Goal: Check status: Check status

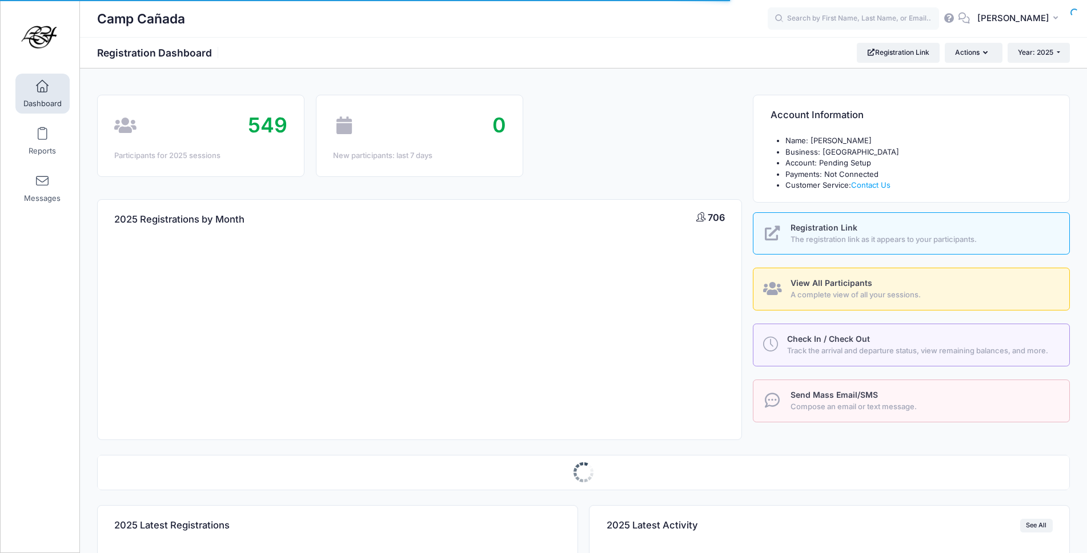
select select
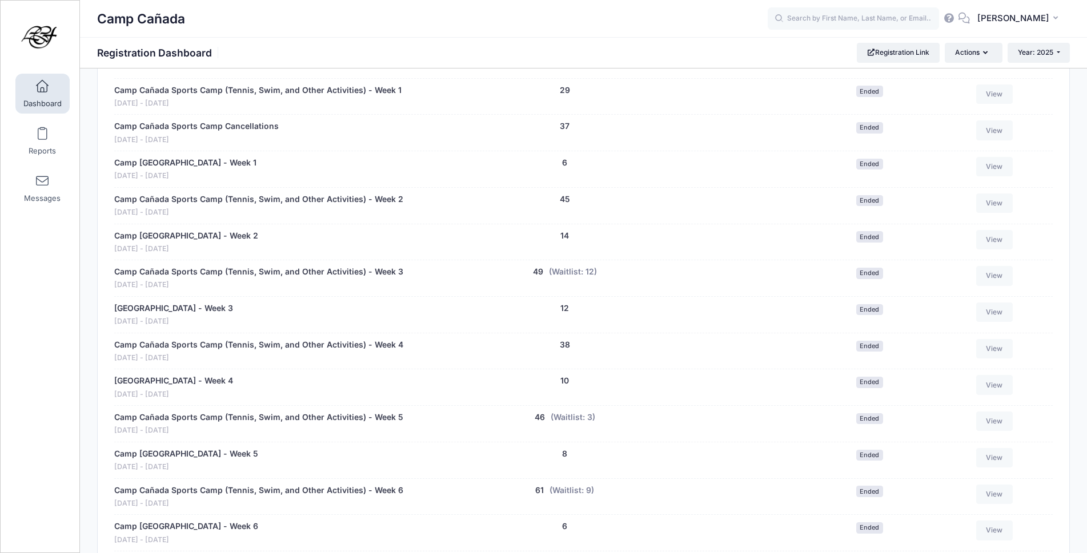
scroll to position [685, 0]
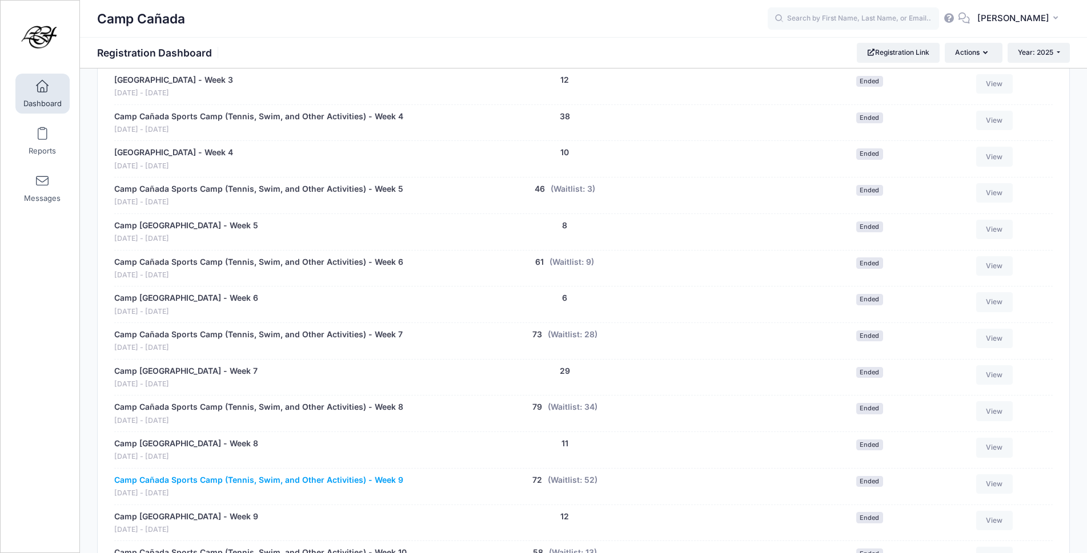
click at [292, 479] on link "Camp Cañada Sports Camp (Tennis, Swim, and Other Activities) - Week 9" at bounding box center [258, 481] width 289 height 12
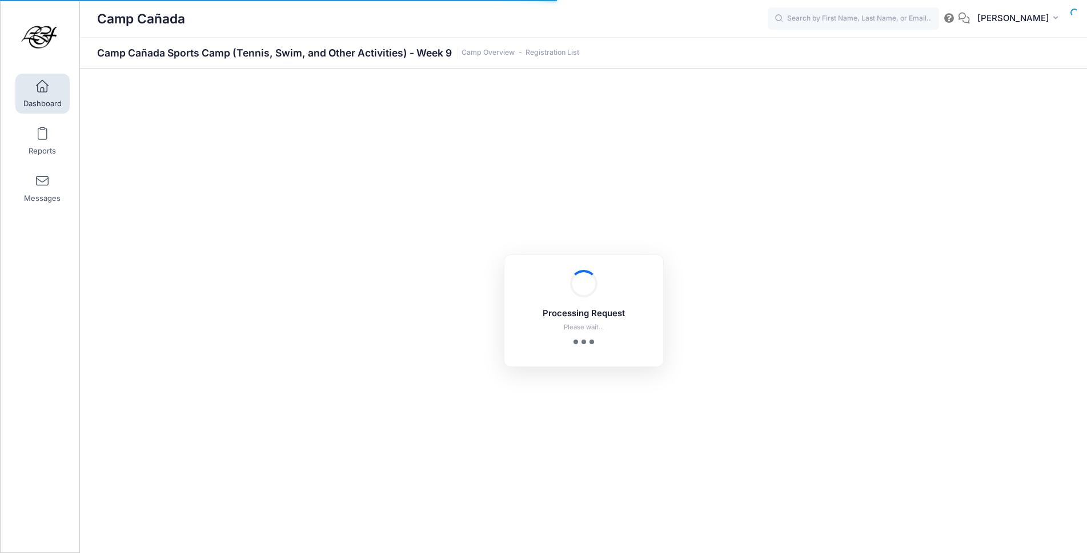
select select "10"
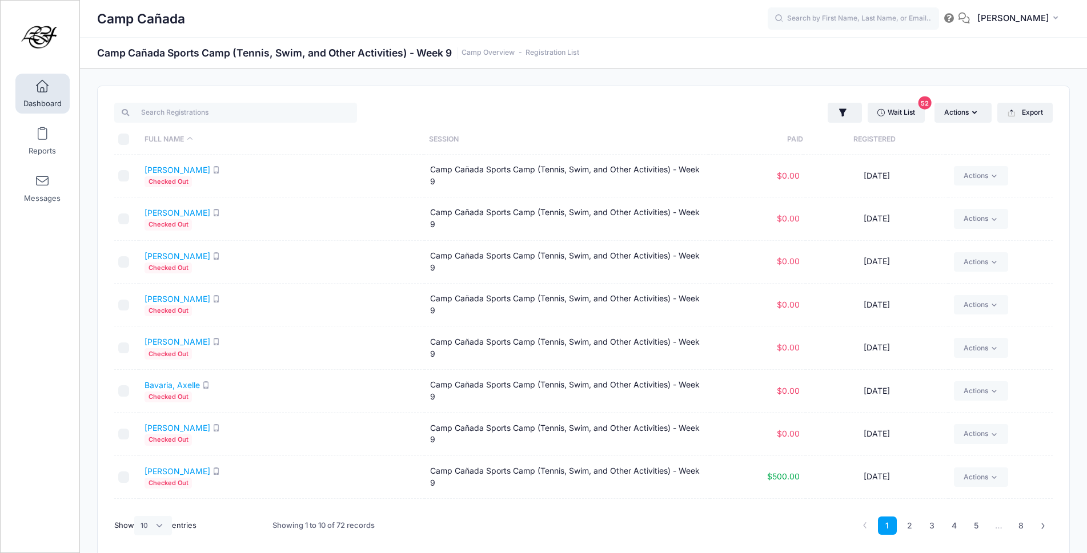
scroll to position [77, 0]
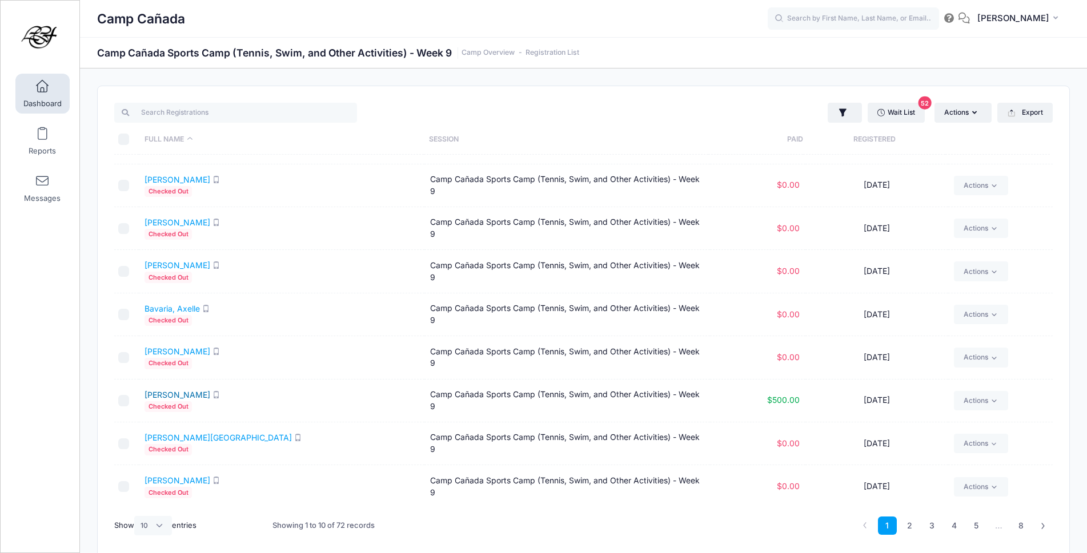
click at [171, 398] on link "[PERSON_NAME]" at bounding box center [178, 395] width 66 height 10
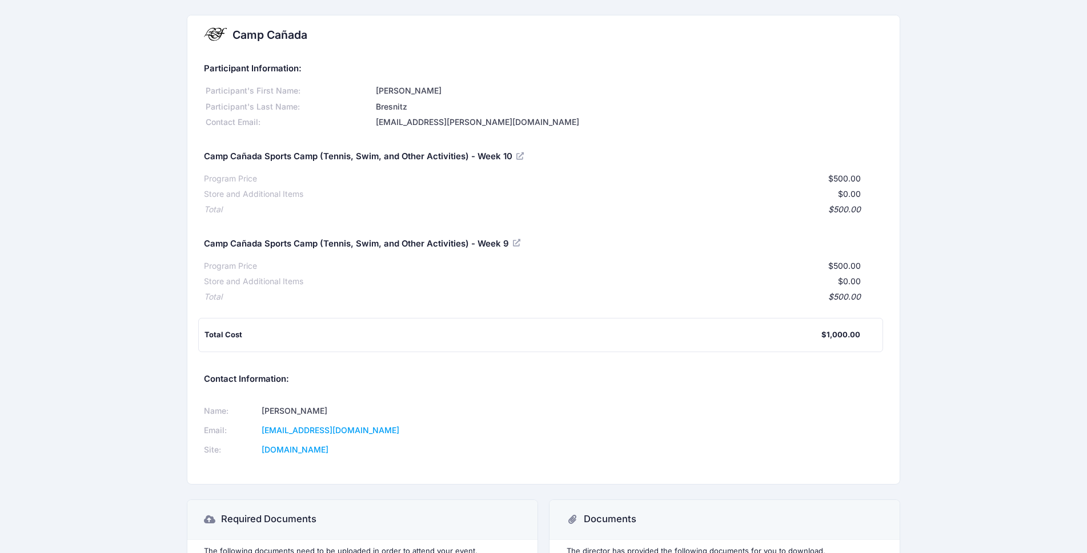
scroll to position [246, 0]
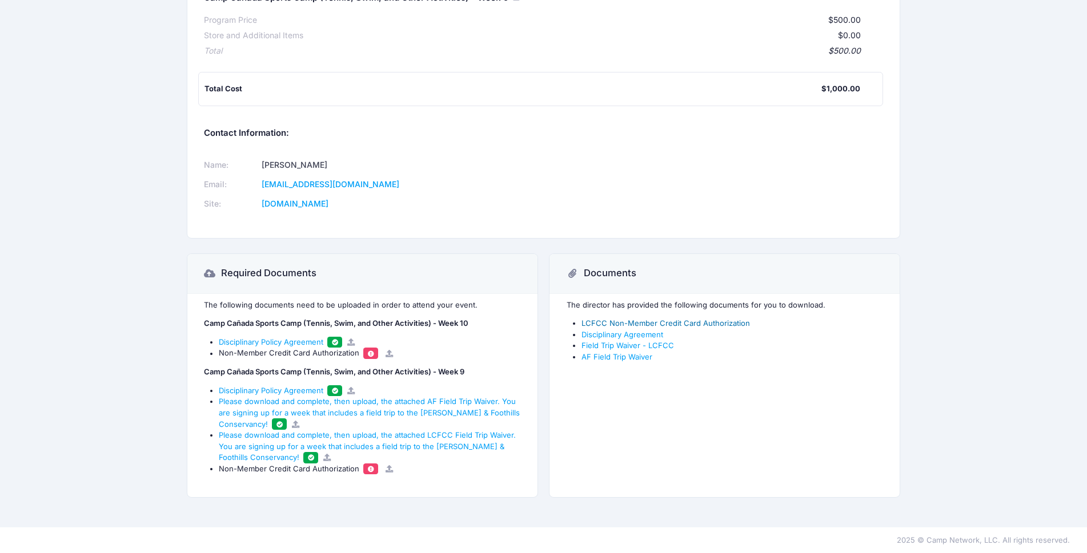
click at [660, 322] on link "LCFCC Non-Member Credit Card Authorization" at bounding box center [665, 323] width 169 height 9
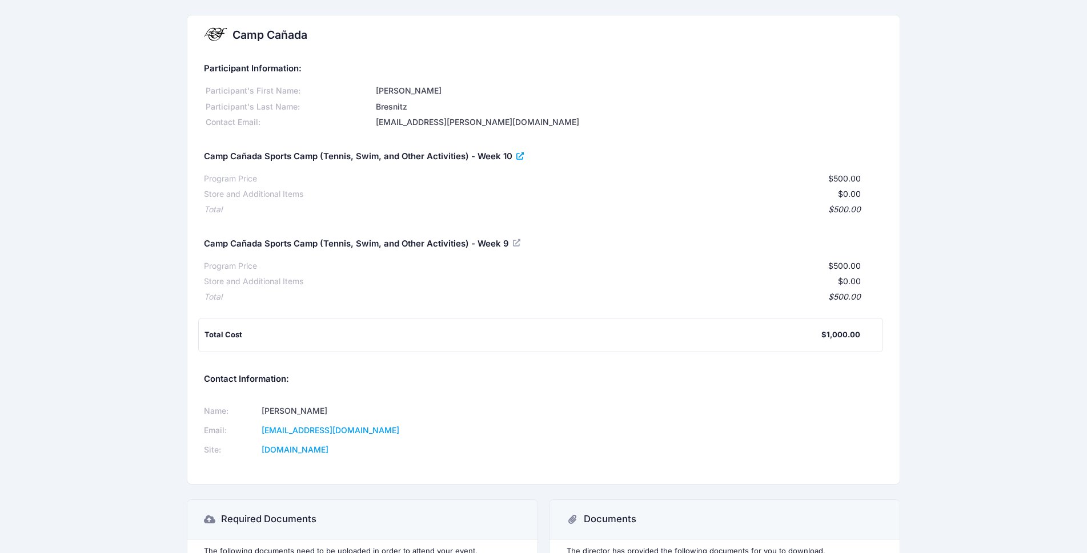
click at [522, 157] on icon at bounding box center [520, 157] width 9 height 0
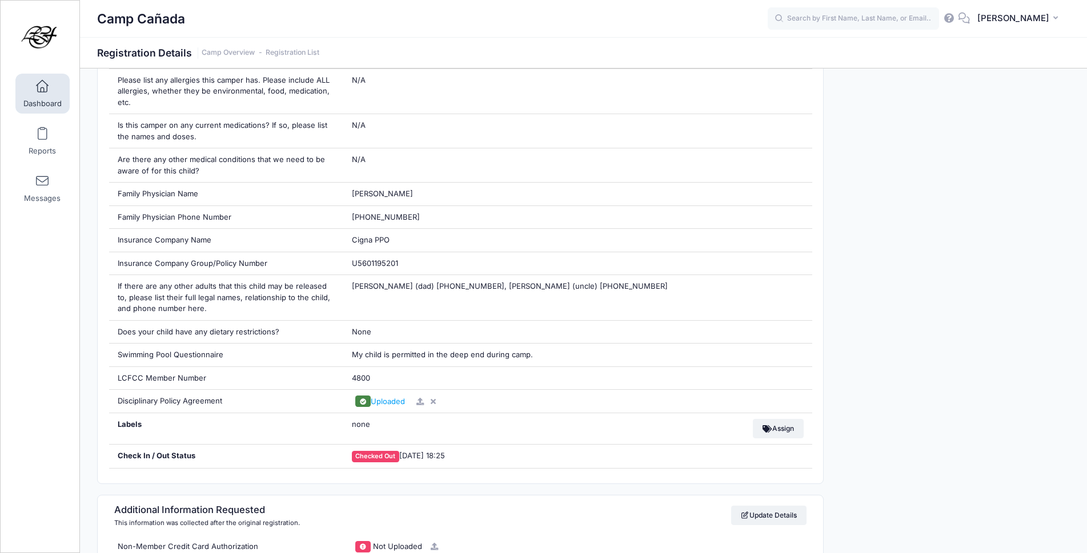
scroll to position [1085, 0]
